Goal: Check status: Check status

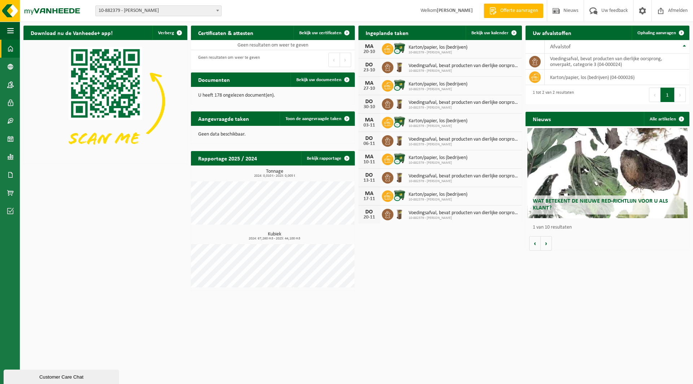
click at [143, 12] on span "10-882379 - [PERSON_NAME]" at bounding box center [159, 11] width 126 height 10
type input "ibv"
select select "163387"
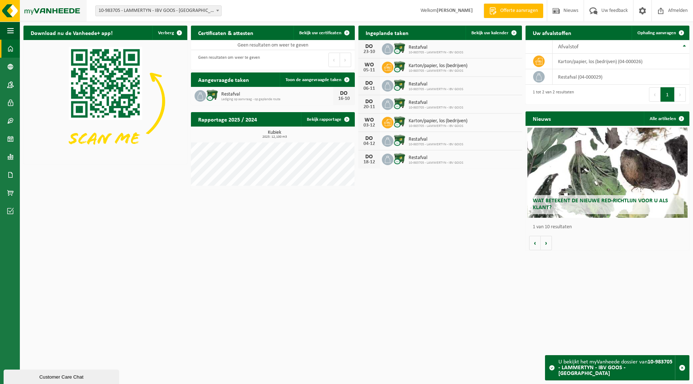
click at [44, 13] on img at bounding box center [43, 11] width 87 height 22
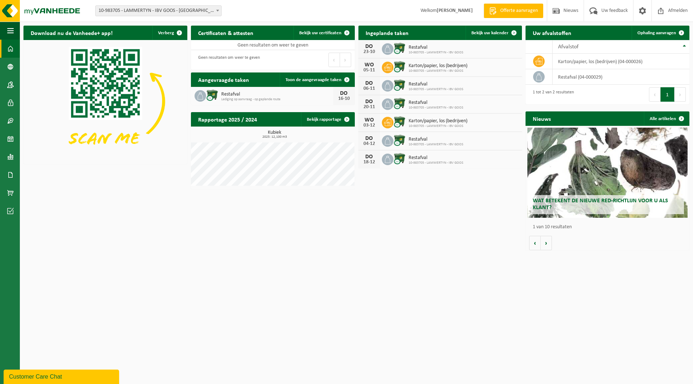
click at [126, 5] on div "Vestiging: 10-691042 - LAMMERTYN.NET - BEVEREN-WAAS 10-933485 - ???LAMMERTYN.NE…" at bounding box center [346, 11] width 693 height 22
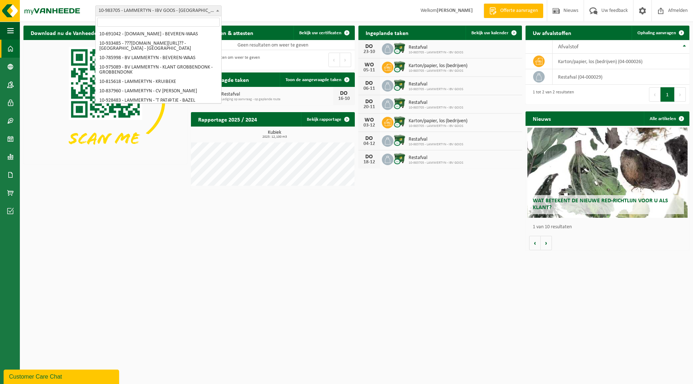
click at [125, 11] on span "10-983705 - LAMMERTYN - IBV GOOS - [GEOGRAPHIC_DATA]" at bounding box center [159, 11] width 126 height 10
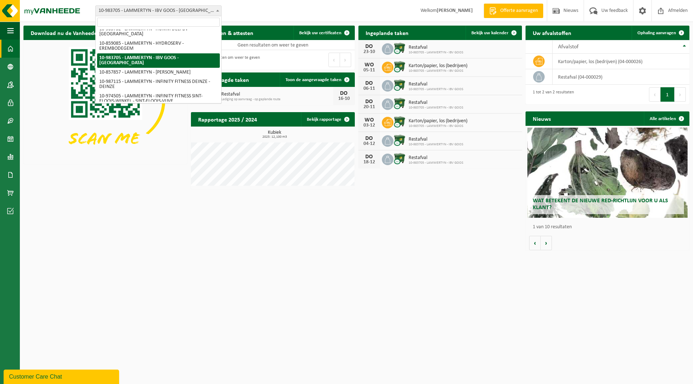
type input "m"
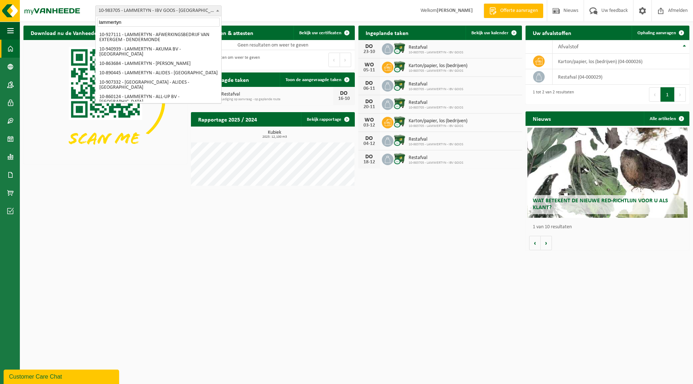
scroll to position [0, 0]
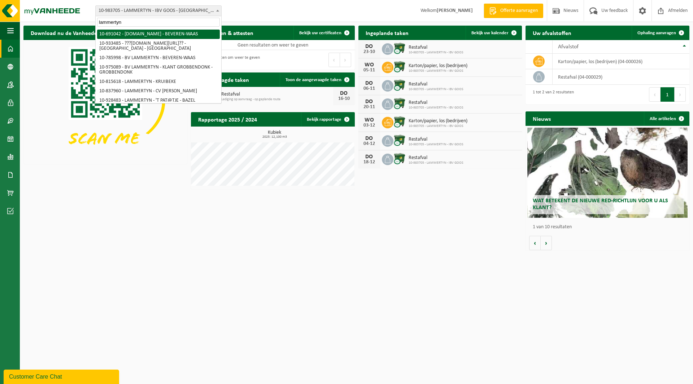
type input "lammertyn"
select select "3258"
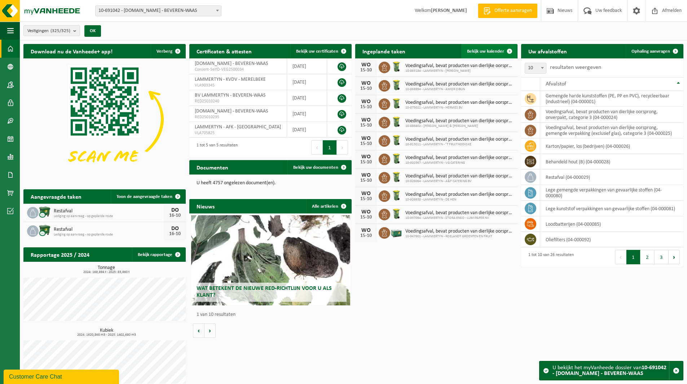
click at [488, 53] on span "Bekijk uw kalender" at bounding box center [485, 51] width 37 height 5
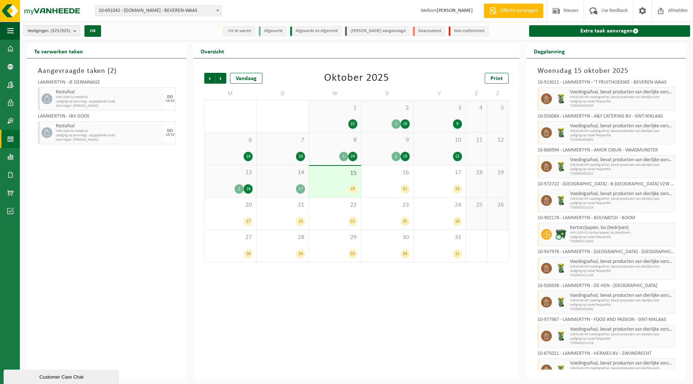
click at [394, 114] on div "2 1 19" at bounding box center [387, 117] width 52 height 32
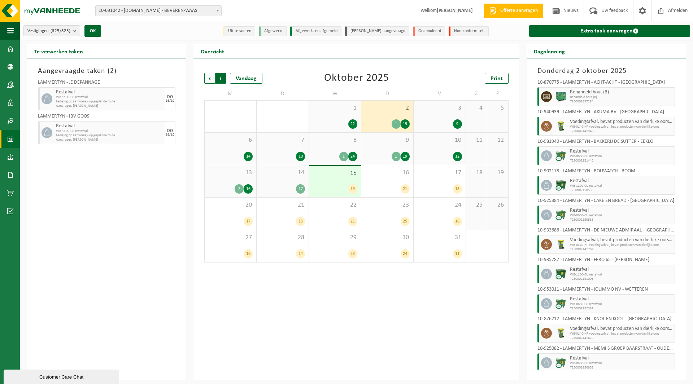
click at [209, 76] on span "Vorige" at bounding box center [209, 78] width 11 height 11
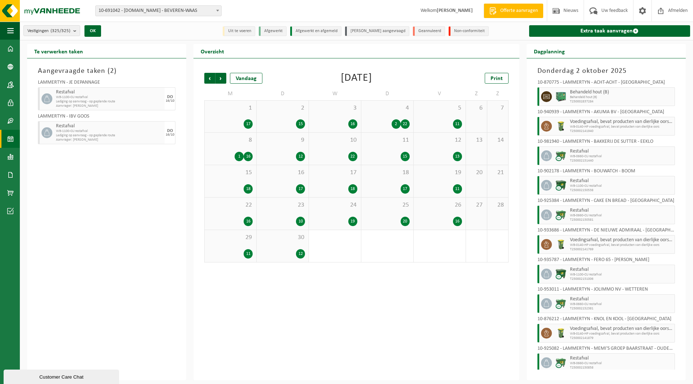
click at [285, 111] on span "2" at bounding box center [282, 108] width 45 height 8
